Goal: Use online tool/utility: Utilize a website feature to perform a specific function

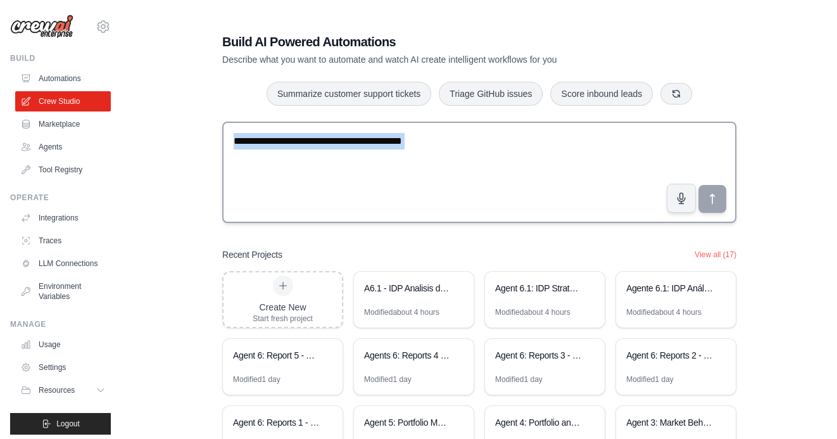
drag, startPoint x: 347, startPoint y: 236, endPoint x: 346, endPoint y: 188, distance: 48.1
click at [346, 188] on div "Build AI Powered Automations Describe what you want to automate and watch AI cr…" at bounding box center [479, 264] width 544 height 503
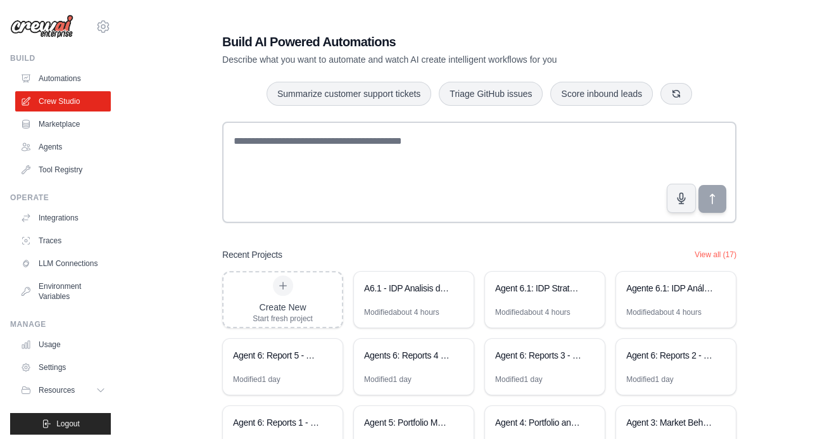
click at [762, 241] on div "Build AI Powered Automations Describe what you want to automate and watch AI cr…" at bounding box center [479, 264] width 675 height 503
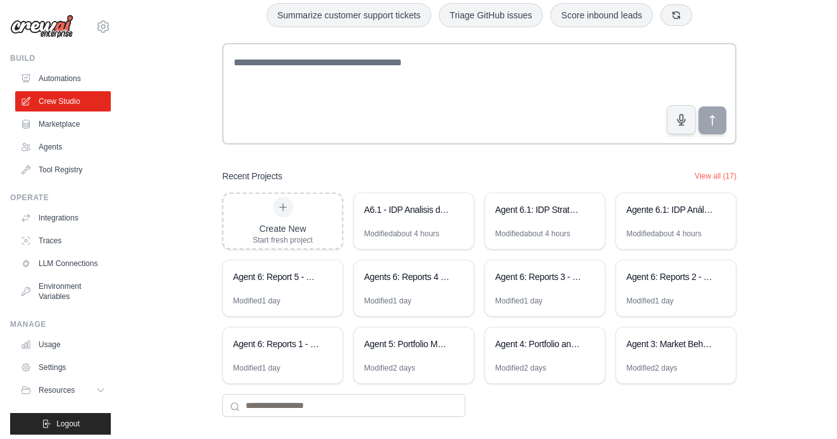
scroll to position [88, 0]
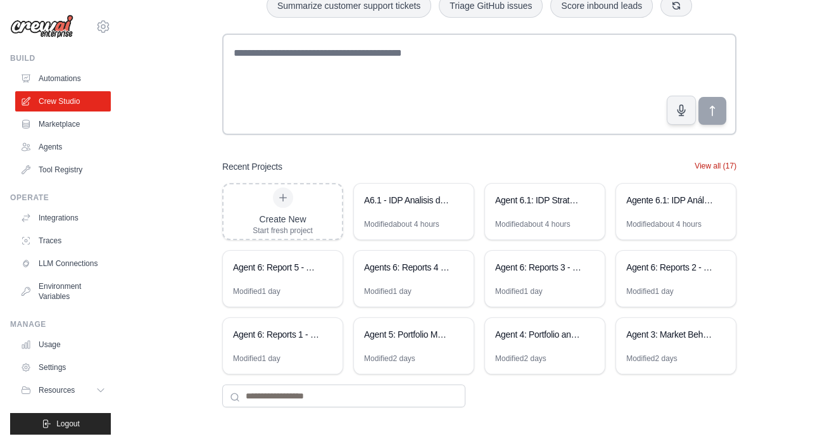
click at [706, 163] on button "View all (17)" at bounding box center [715, 166] width 42 height 10
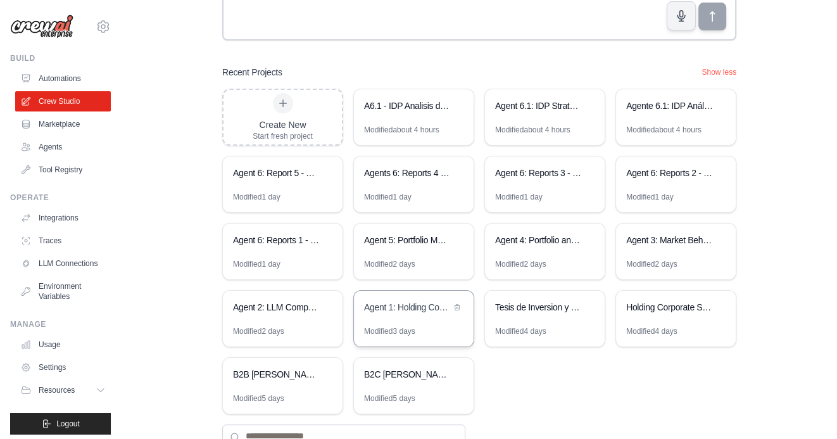
scroll to position [185, 0]
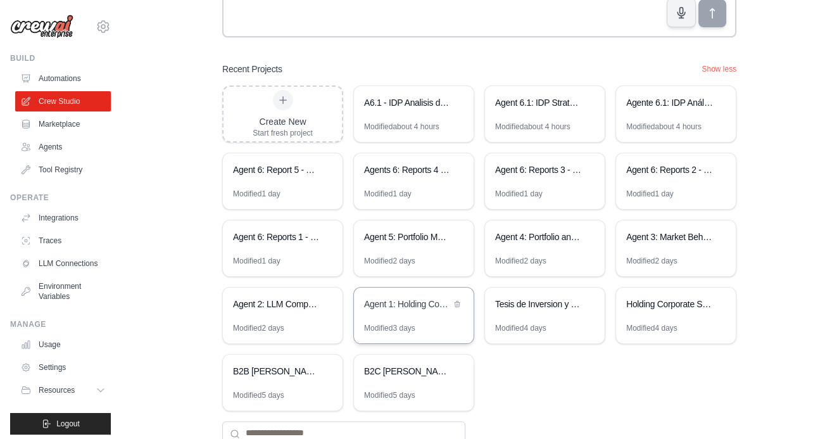
click at [385, 308] on div "Agent 1: Holding Company Structure Analyzer" at bounding box center [407, 304] width 87 height 13
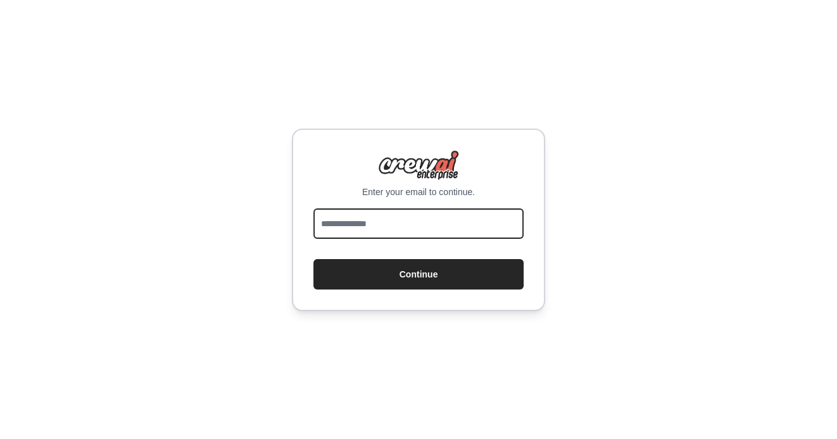
click at [387, 213] on input "email" at bounding box center [418, 223] width 210 height 30
type input "**********"
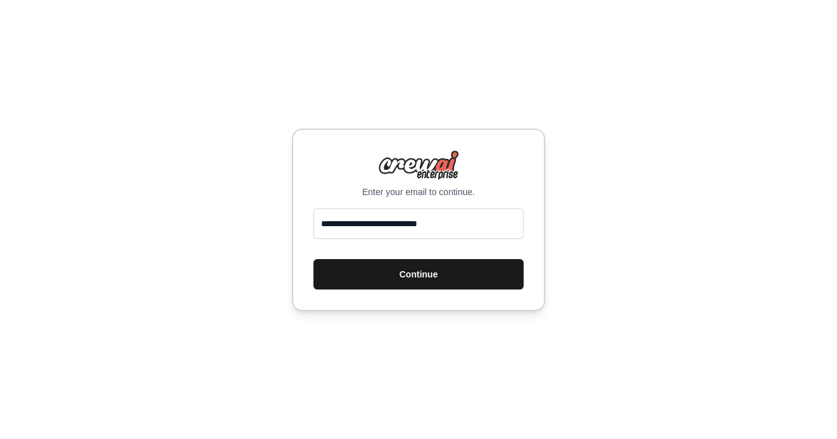
click at [420, 267] on button "Continue" at bounding box center [418, 274] width 210 height 30
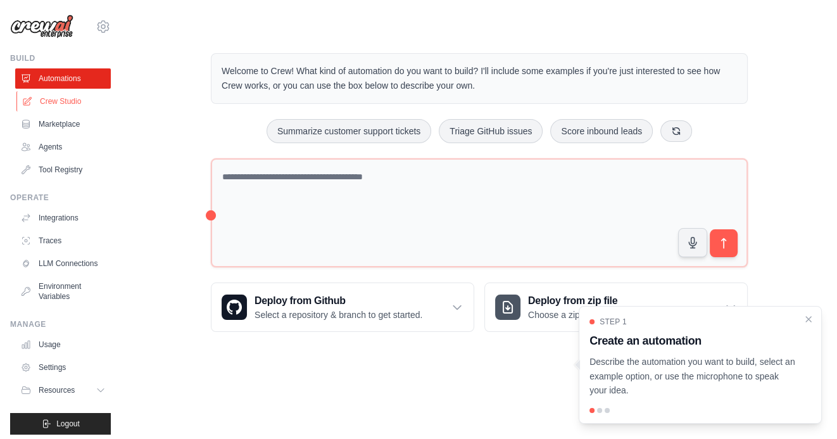
click at [70, 104] on link "Crew Studio" at bounding box center [64, 101] width 96 height 20
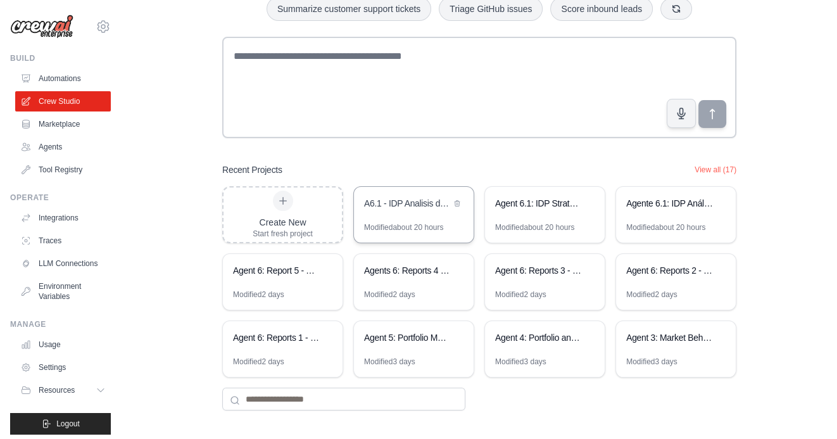
scroll to position [88, 0]
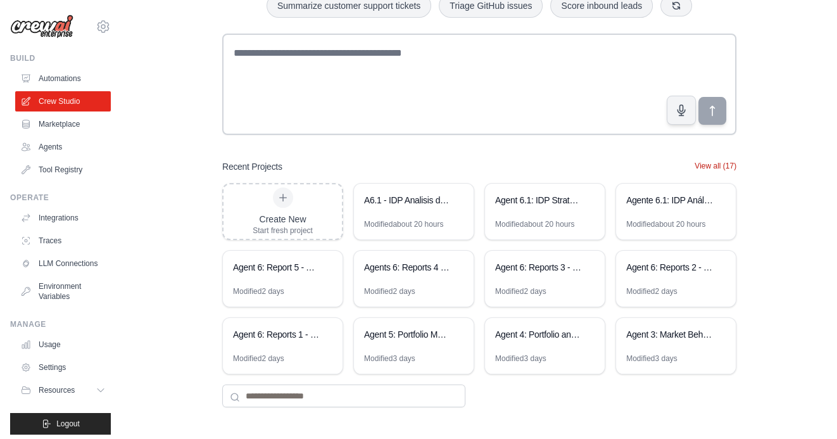
click at [720, 164] on button "View all (17)" at bounding box center [715, 166] width 42 height 10
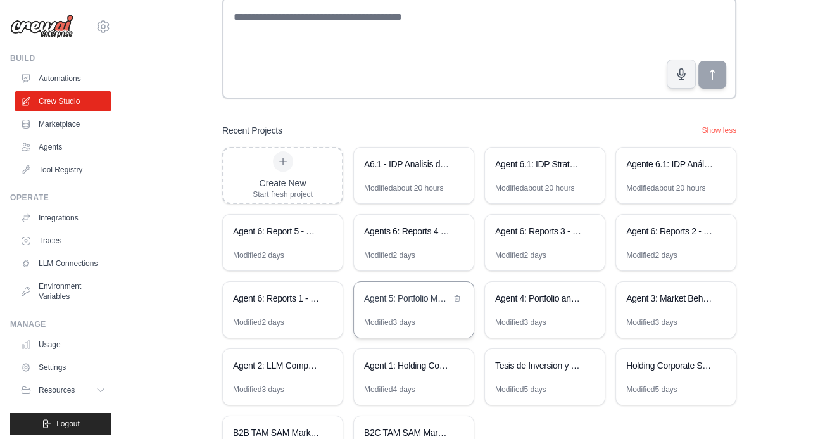
scroll to position [142, 0]
